Goal: Task Accomplishment & Management: Use online tool/utility

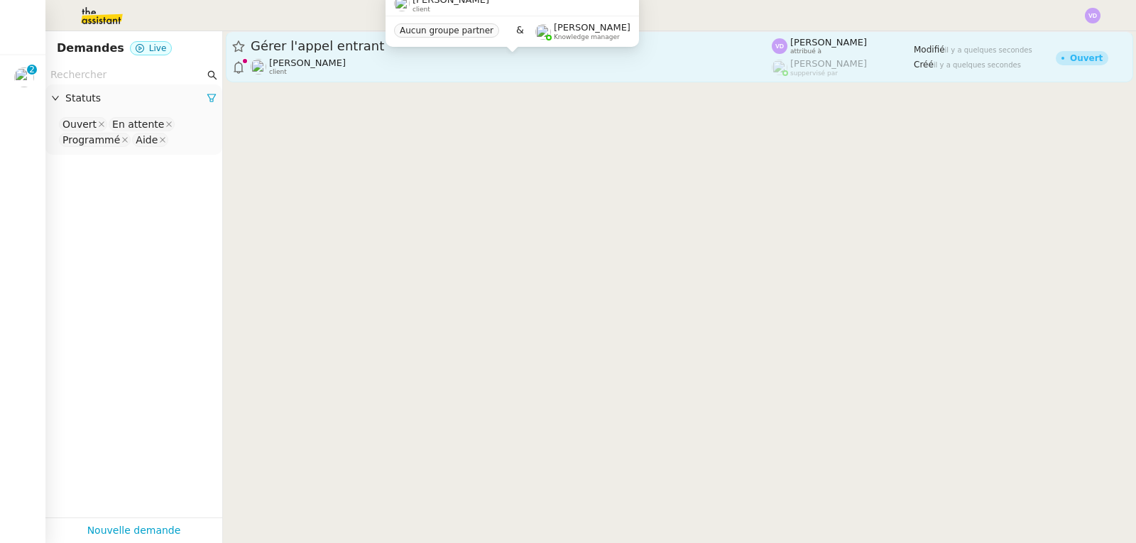
drag, startPoint x: 0, startPoint y: 0, endPoint x: 352, endPoint y: 62, distance: 357.7
click at [346, 62] on span "[PERSON_NAME]" at bounding box center [307, 63] width 77 height 11
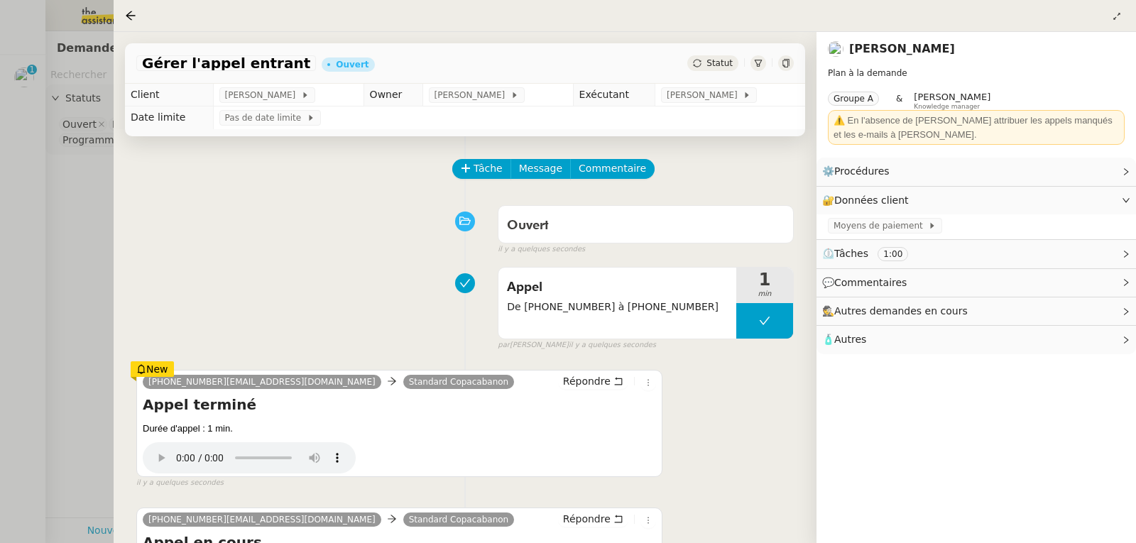
click at [211, 63] on span "Gérer l'appel entrant" at bounding box center [226, 63] width 168 height 14
click at [226, 65] on span "Gérer l'appel entrant" at bounding box center [226, 63] width 168 height 14
click at [256, 64] on span "Gérer l'appel entrant" at bounding box center [226, 63] width 168 height 14
click at [559, 289] on span "Appel" at bounding box center [617, 287] width 221 height 21
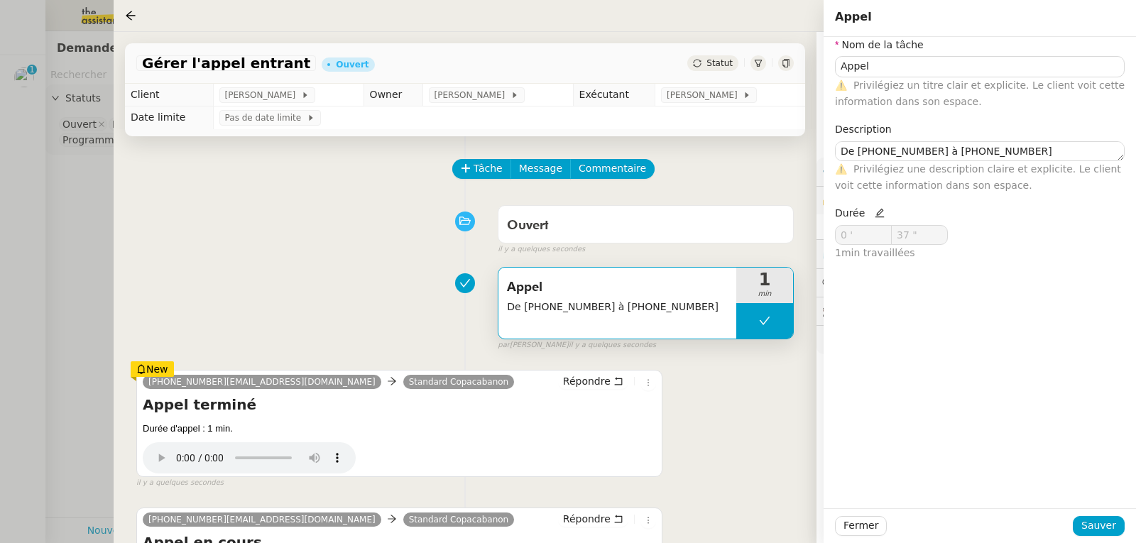
click at [891, 80] on span "Privilégiez un titre clair et explicite. Le client voit cette information dans …" at bounding box center [980, 94] width 290 height 28
click at [891, 66] on input "Appel" at bounding box center [980, 66] width 290 height 21
type input "Appel - SPAM"
click at [1102, 526] on span "Sauver" at bounding box center [1099, 526] width 35 height 16
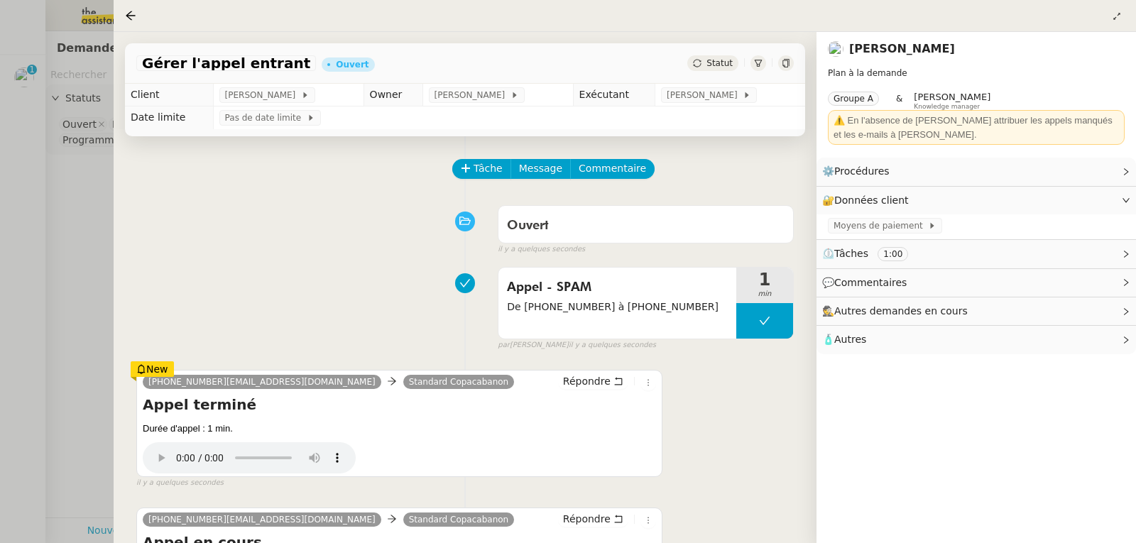
click at [271, 70] on span "Gérer l'appel entrant" at bounding box center [226, 63] width 168 height 14
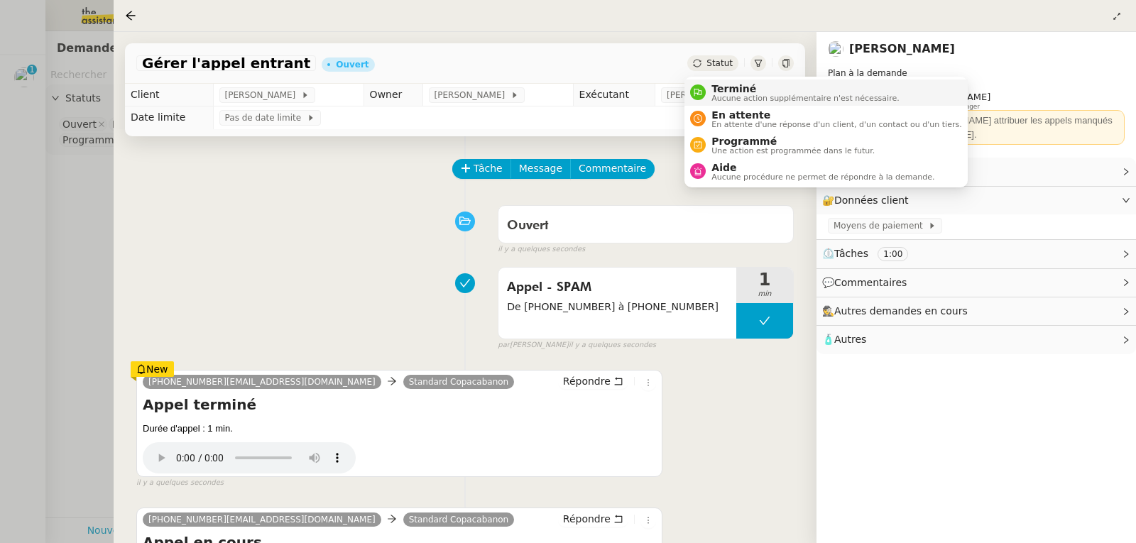
click at [715, 87] on span "Terminé" at bounding box center [806, 88] width 188 height 11
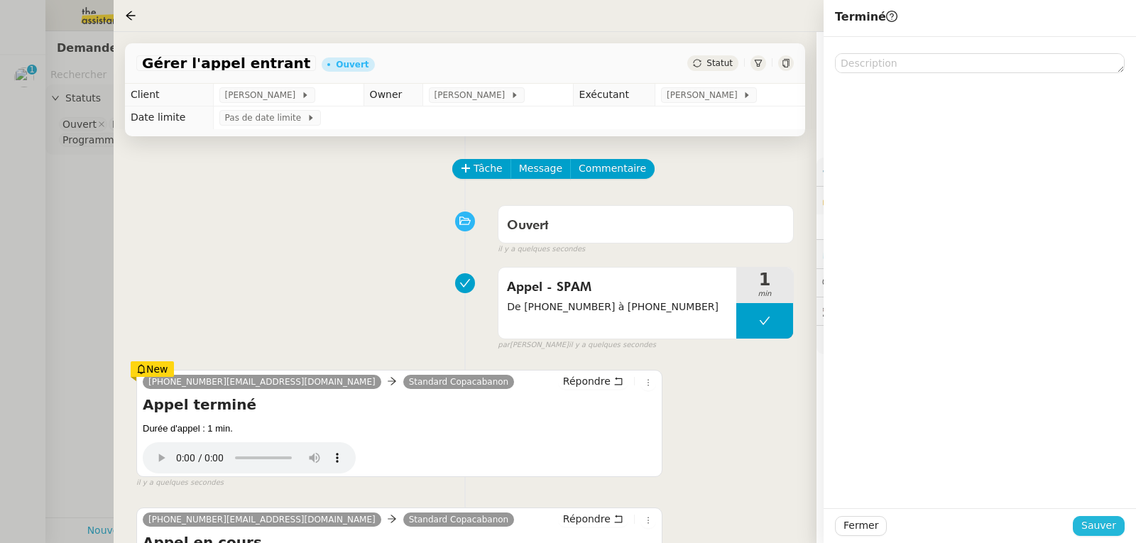
click at [1095, 526] on span "Sauver" at bounding box center [1099, 526] width 35 height 16
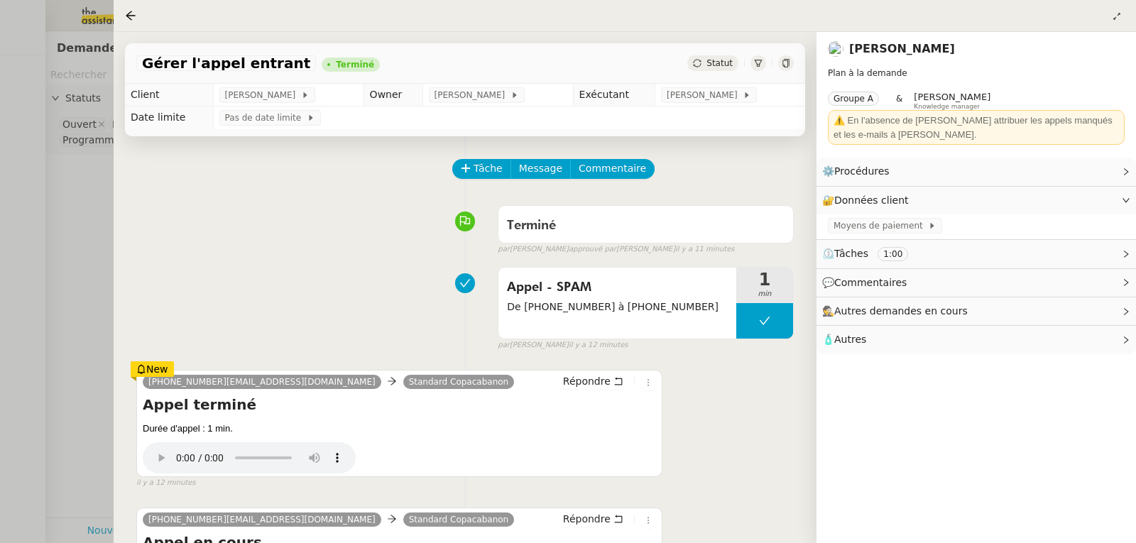
click at [80, 226] on div at bounding box center [568, 271] width 1136 height 543
